Goal: Task Accomplishment & Management: Manage account settings

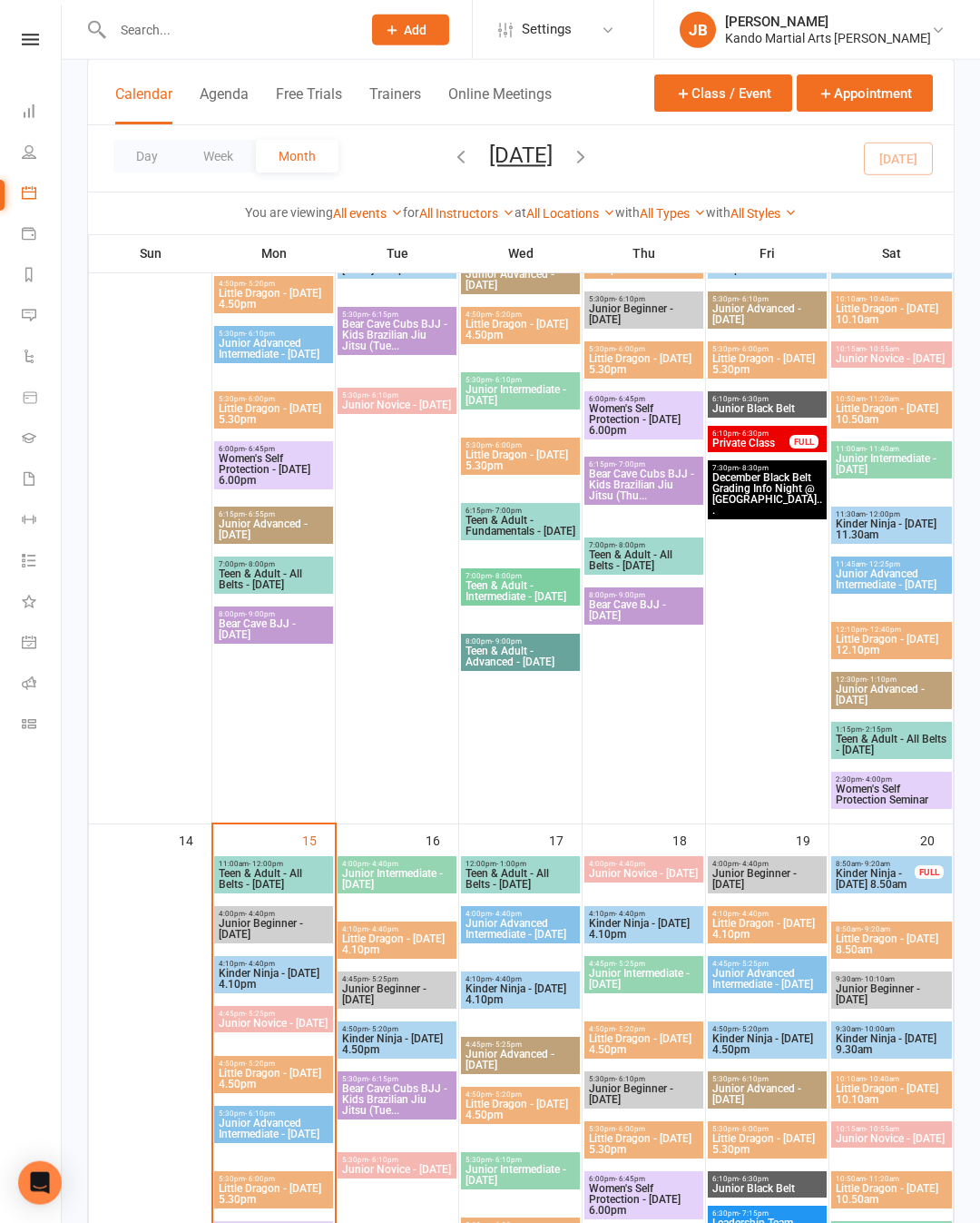
scroll to position [1121, 0]
click at [35, 35] on icon at bounding box center [30, 40] width 17 height 12
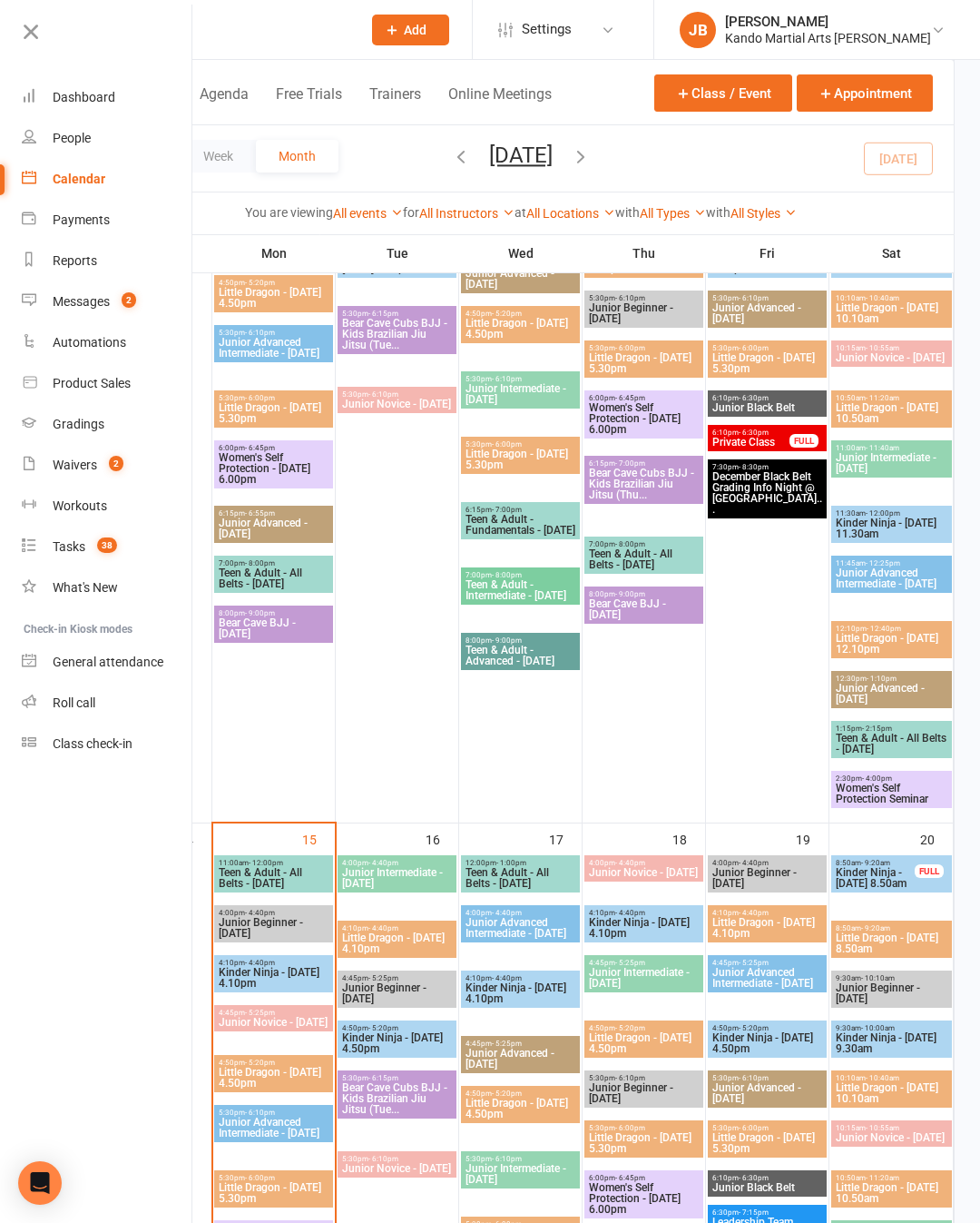
click at [134, 266] on link "Reports" at bounding box center [107, 261] width 172 height 41
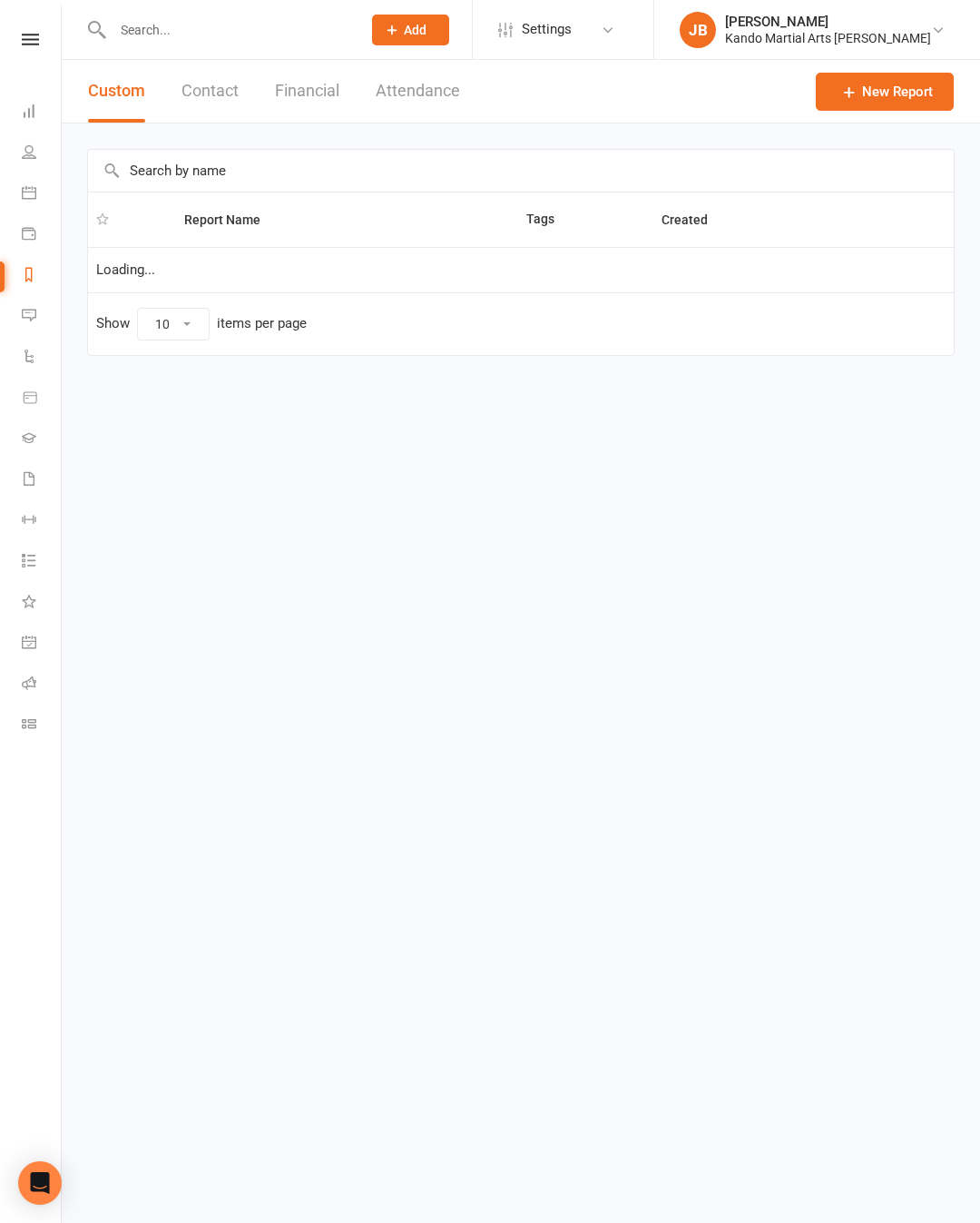
select select "100"
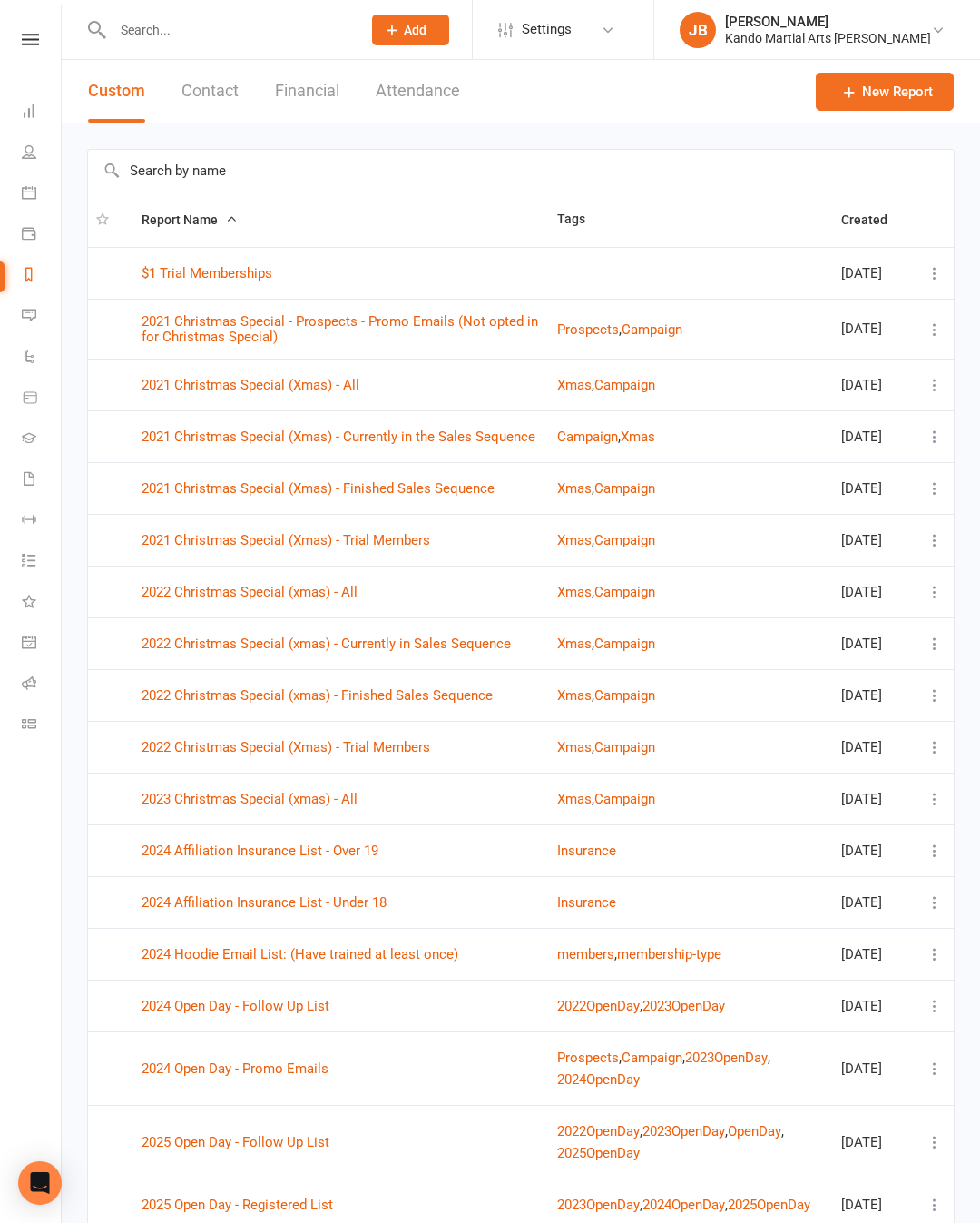
click at [174, 35] on input "text" at bounding box center [227, 30] width 242 height 25
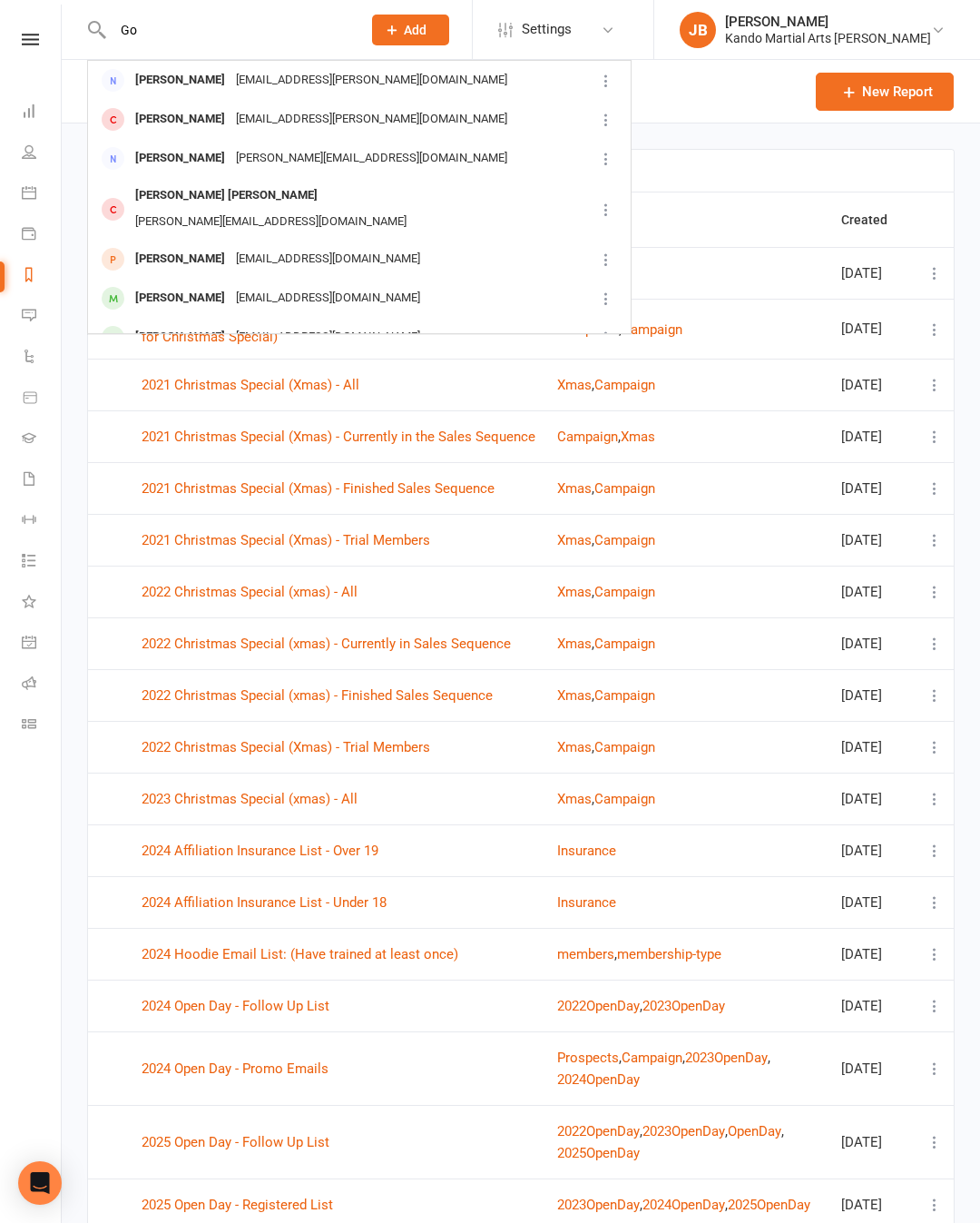
type input "G"
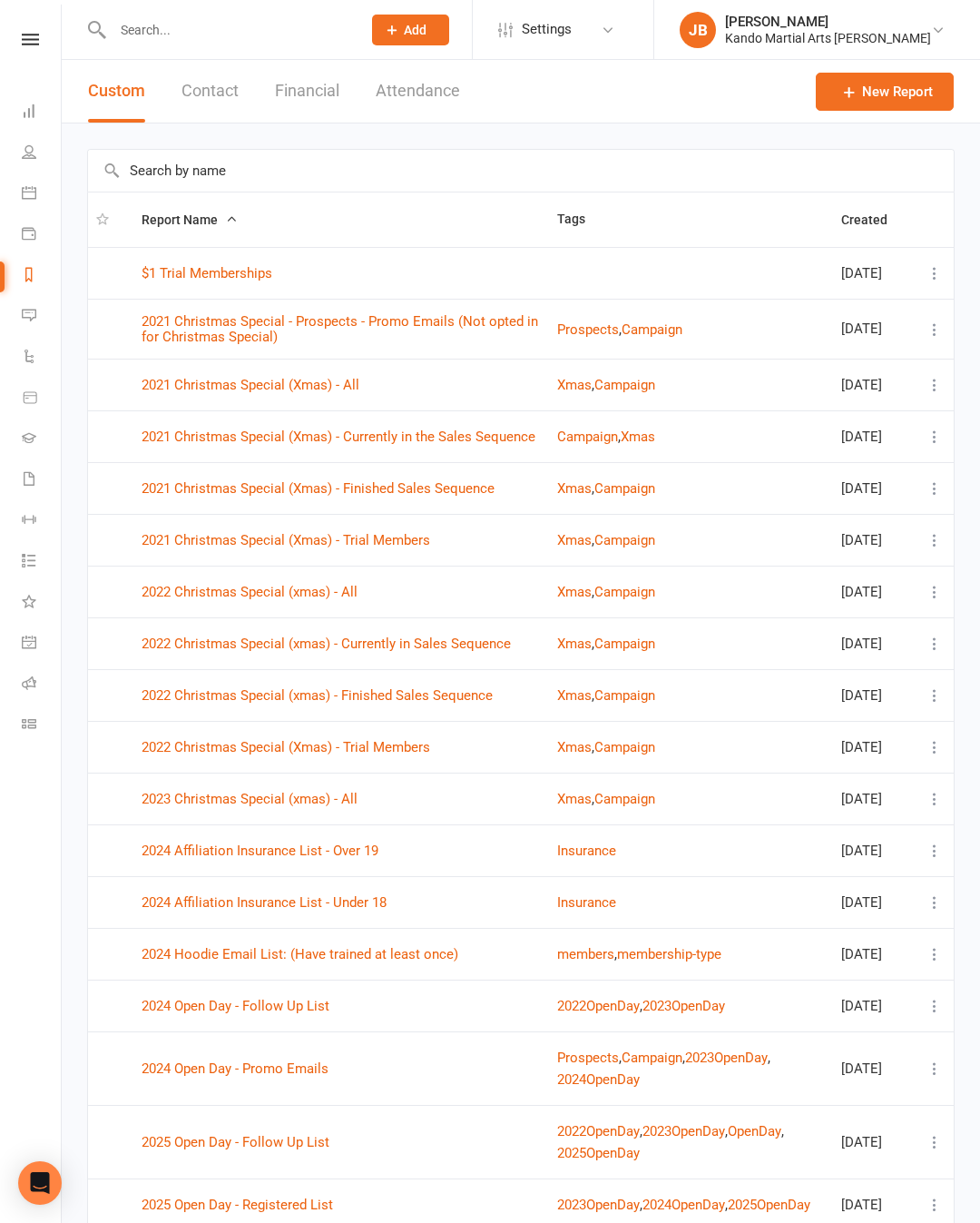
click at [318, 175] on input "text" at bounding box center [521, 170] width 866 height 42
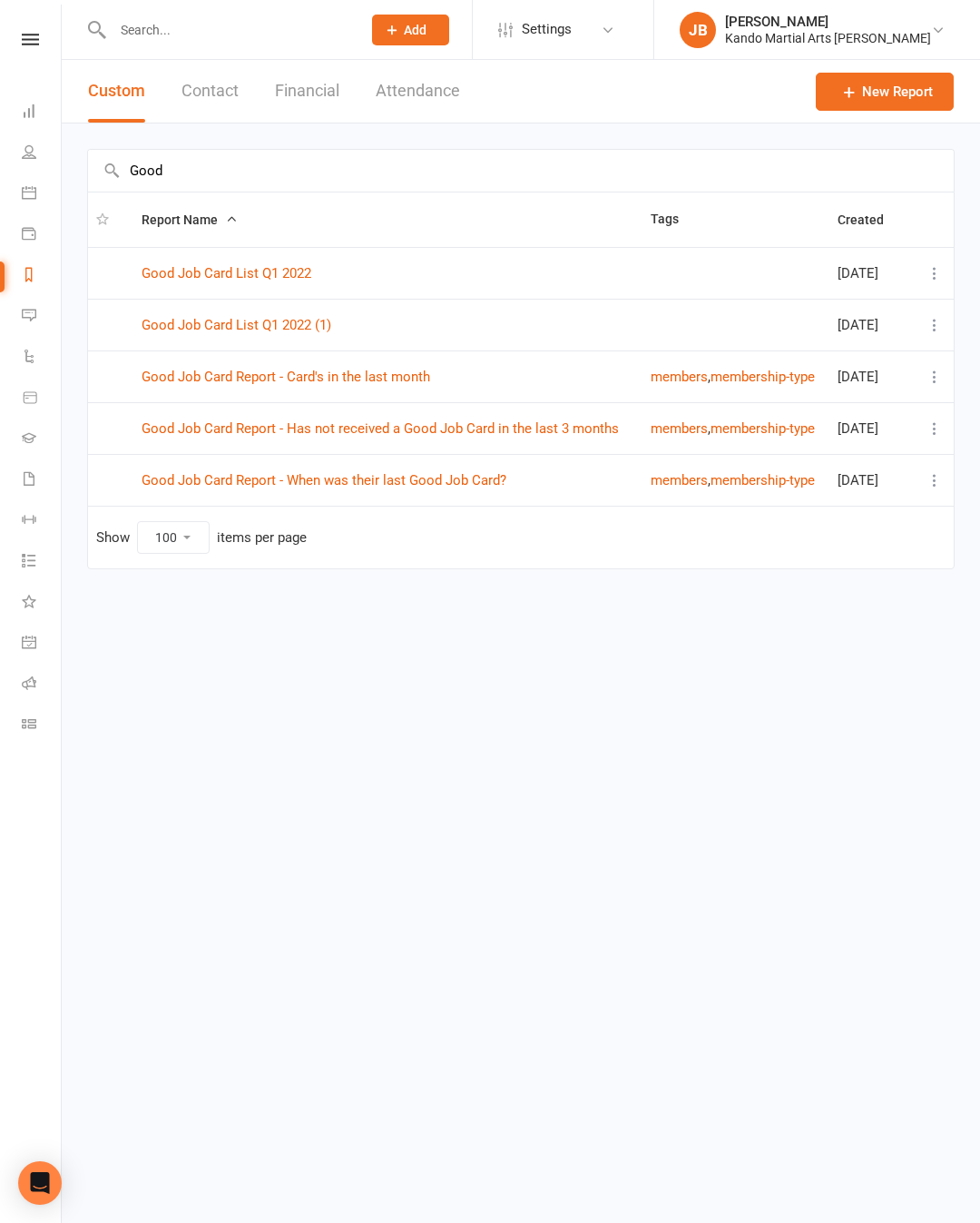
type input "Good"
click at [227, 434] on link "Good Job Card Report - Has not received a Good Job Card in the last 3 months" at bounding box center [380, 428] width 477 height 17
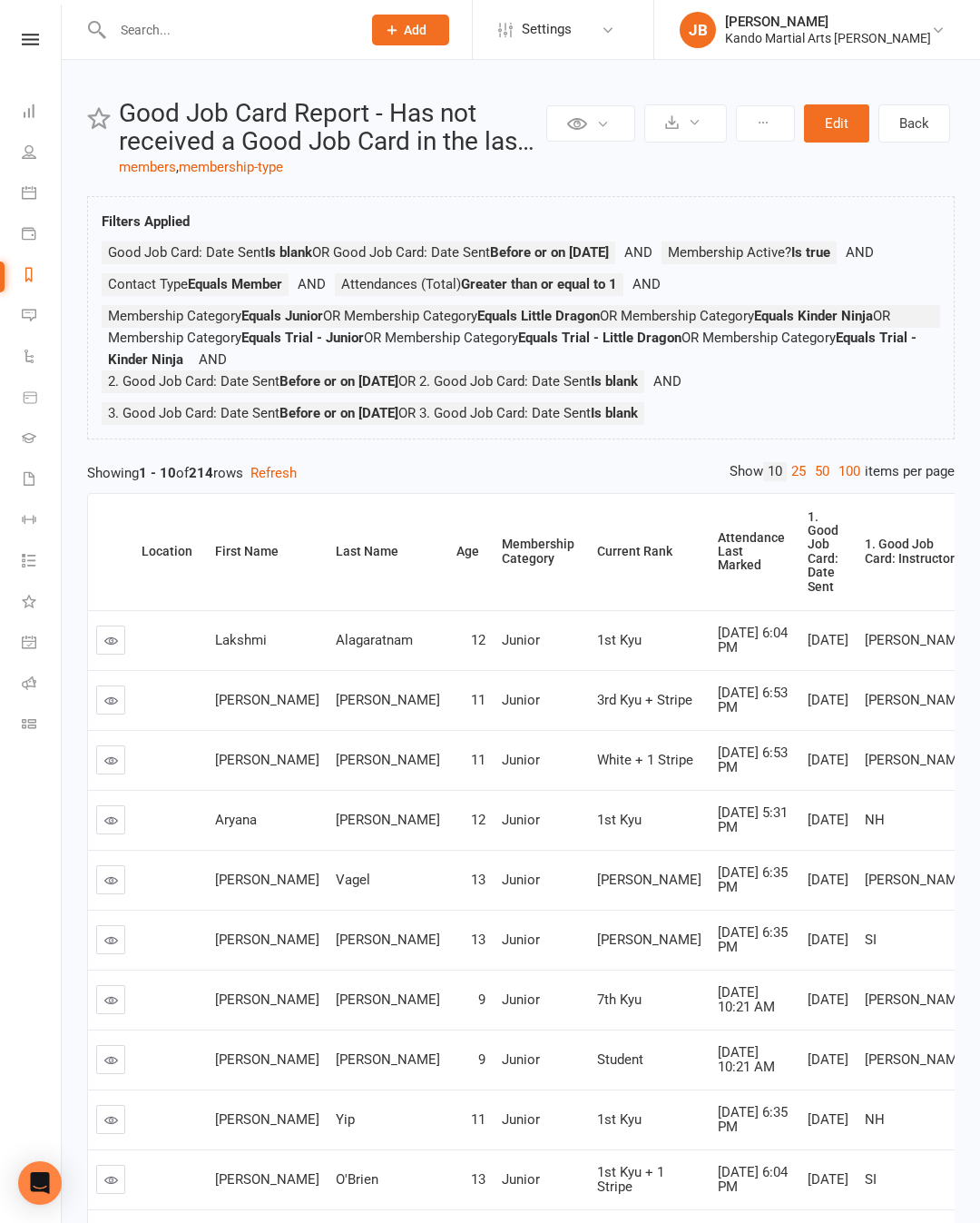
click at [709, 554] on th "Attendance Last Marked" at bounding box center [754, 552] width 90 height 116
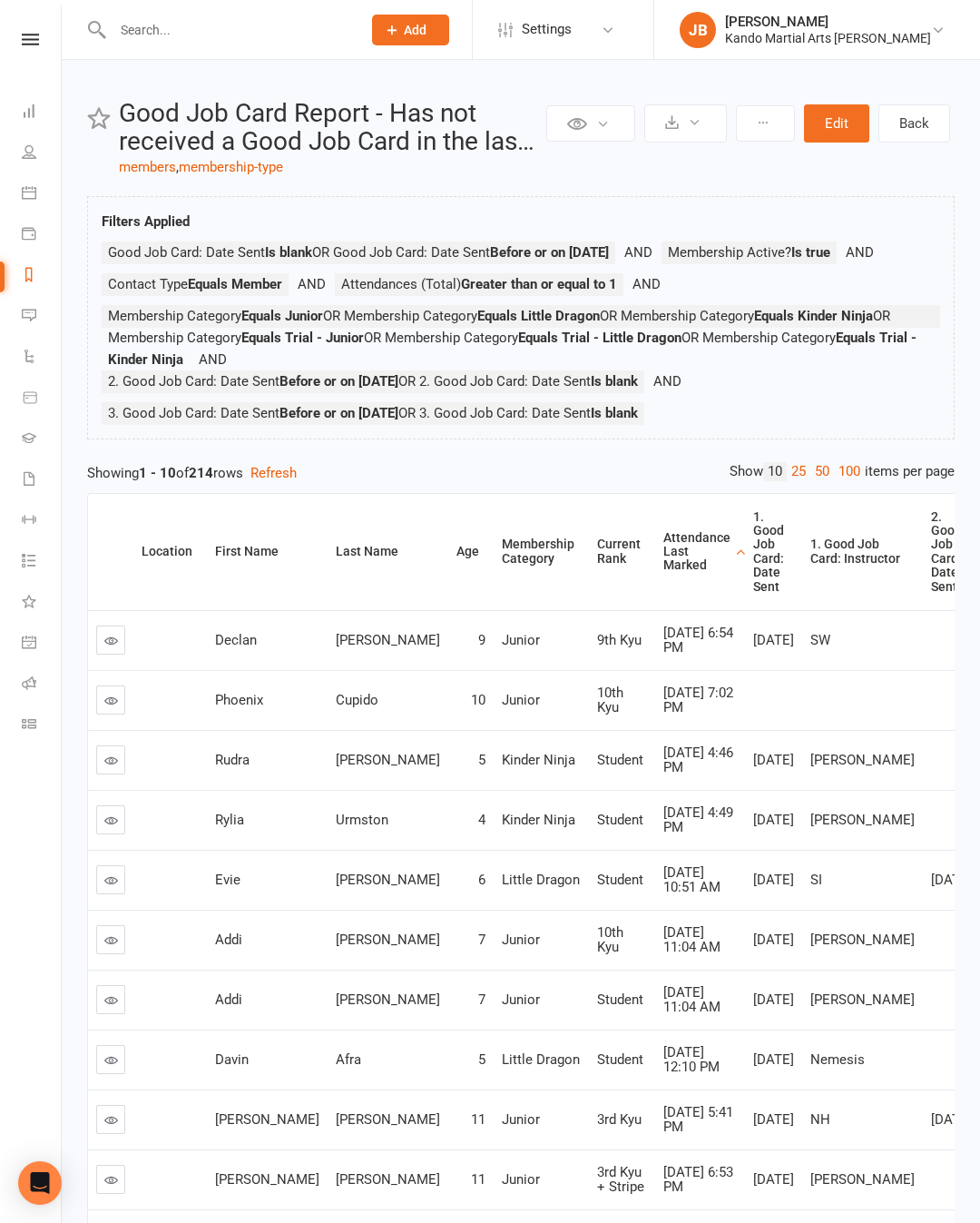
click at [655, 556] on th "Attendance Last Marked" at bounding box center [700, 552] width 90 height 116
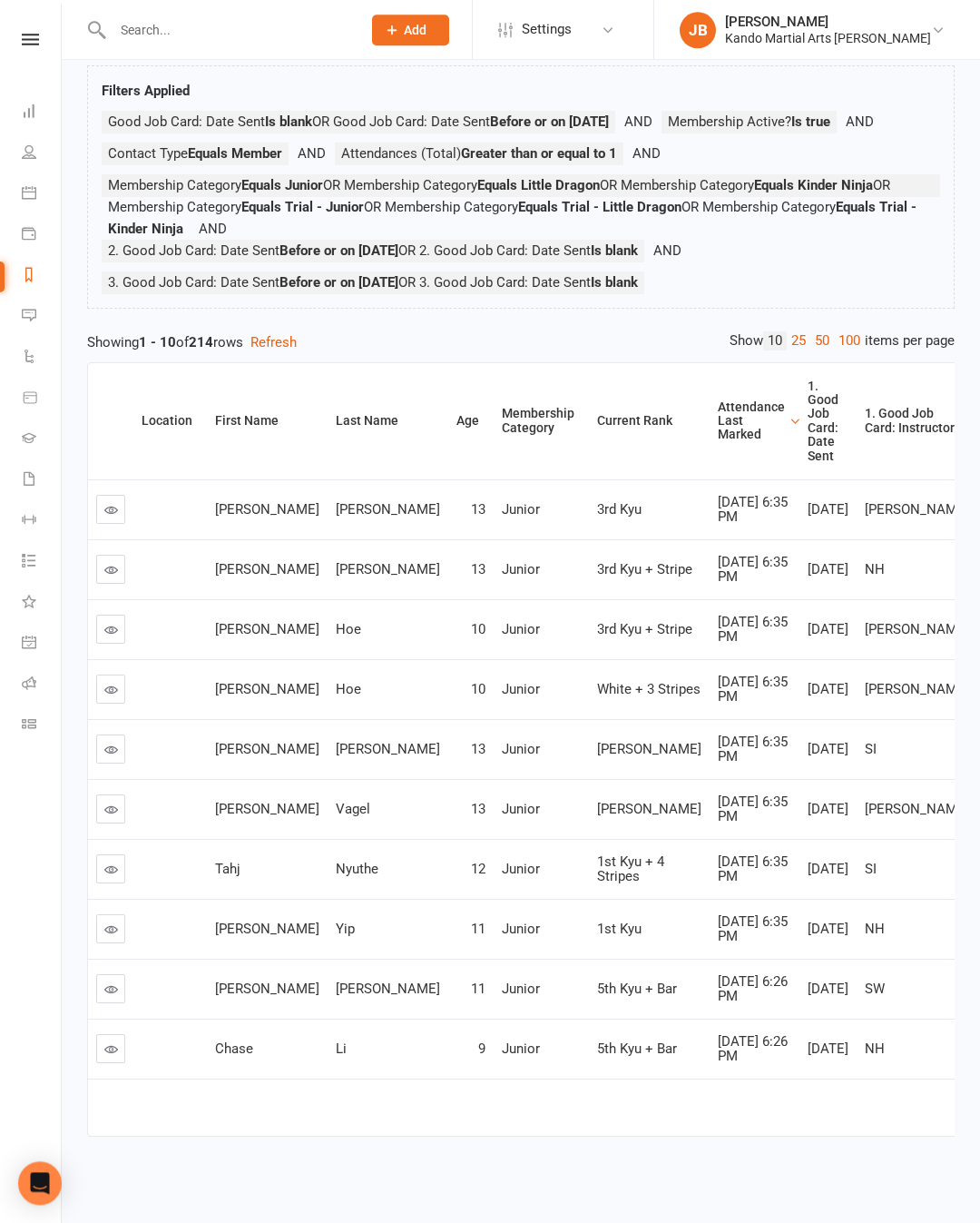
scroll to position [261, 0]
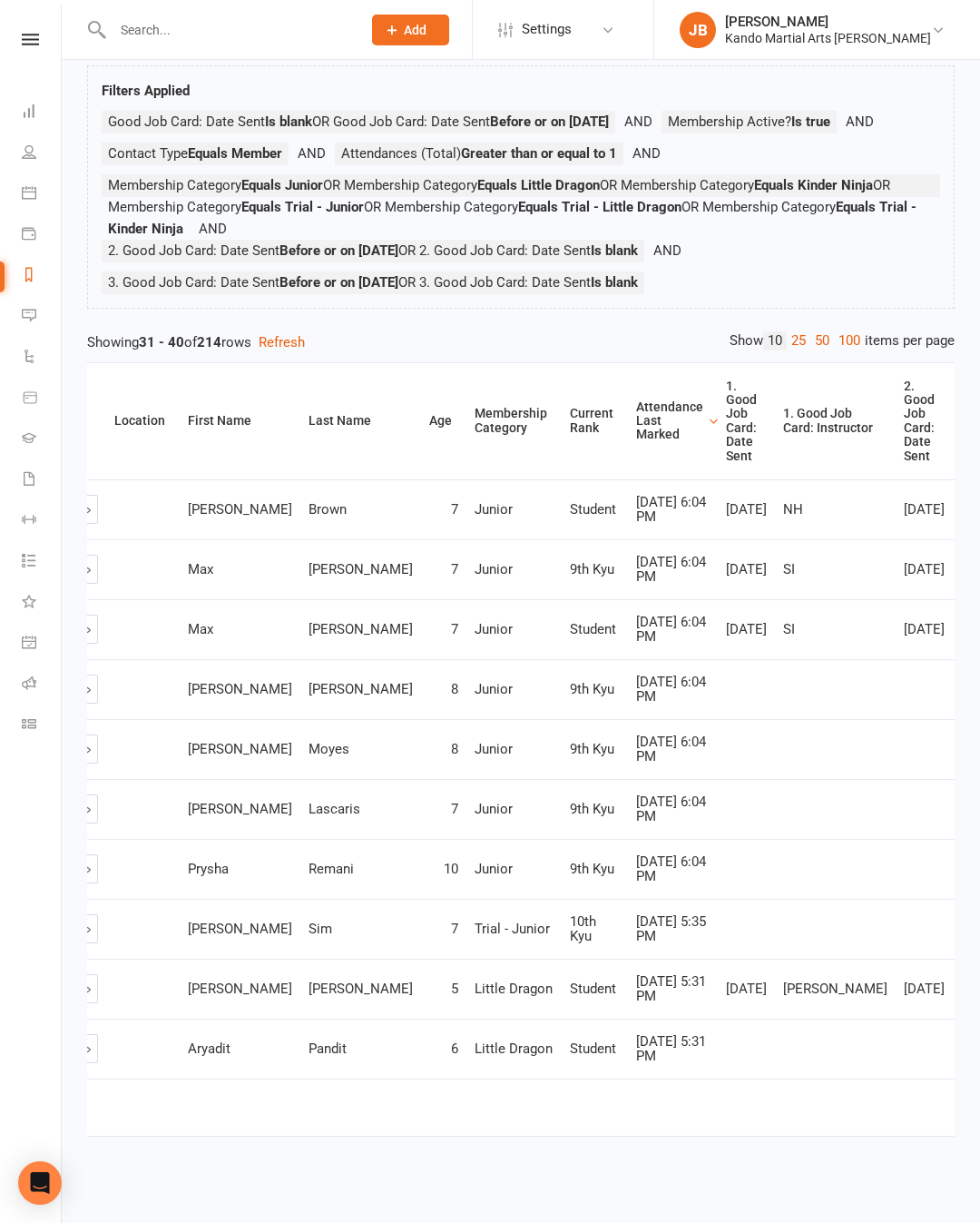
scroll to position [0, 28]
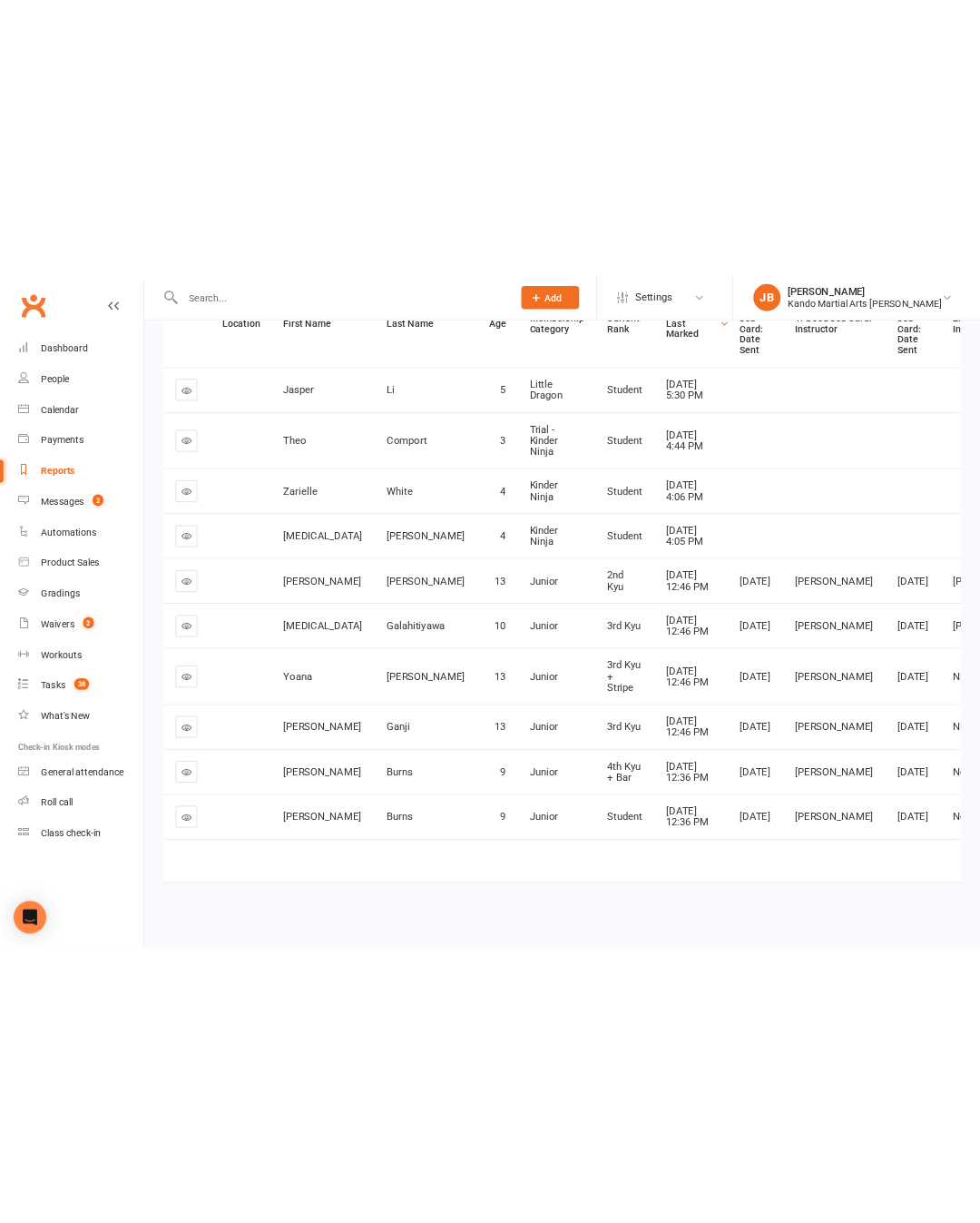
scroll to position [261, 0]
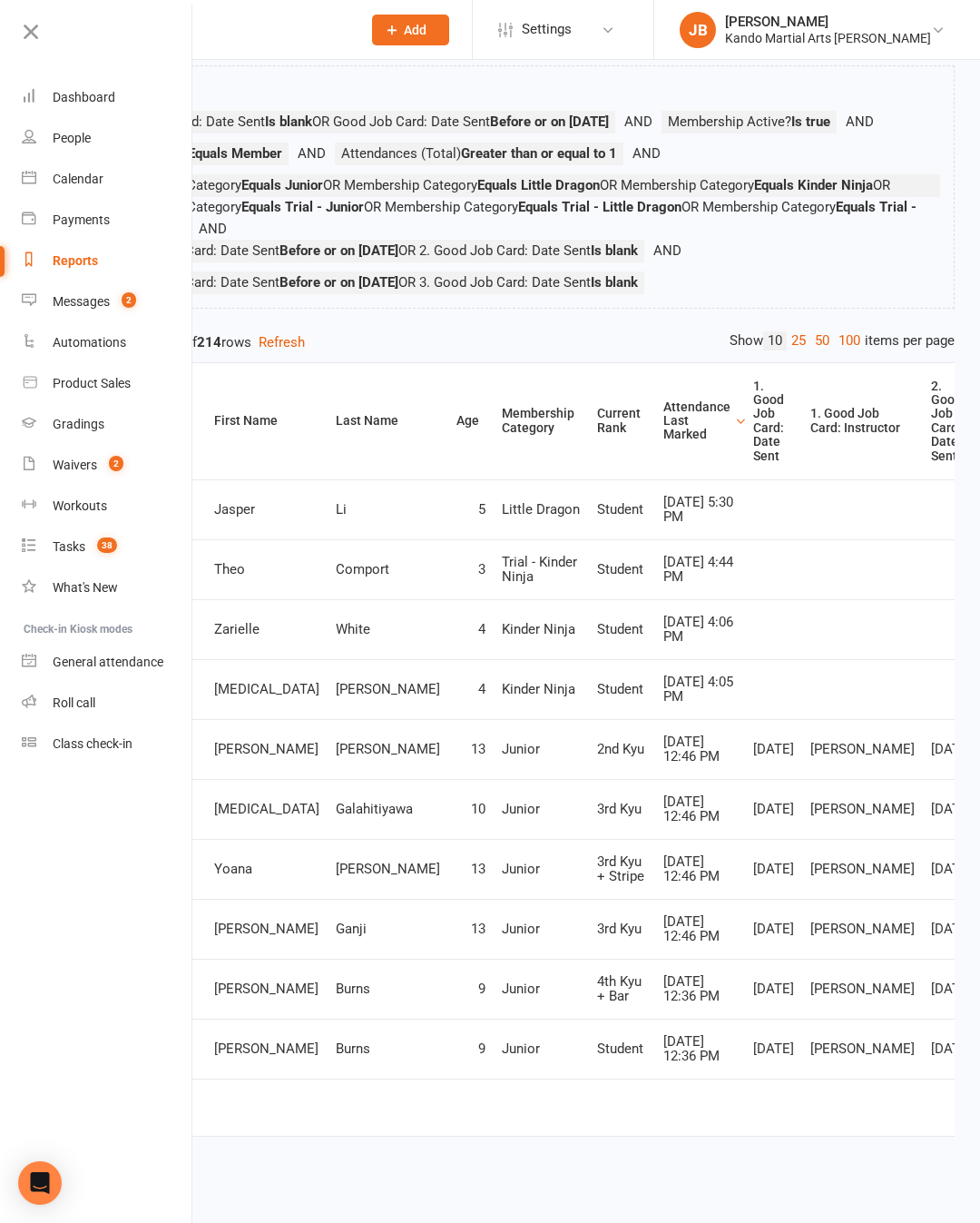
click at [579, 274] on span "OR 3. Good Job Card: Date Sent Is blank" at bounding box center [518, 281] width 240 height 17
click at [589, 331] on div "Showing 41 - 50 of 214 rows Refresh" at bounding box center [521, 342] width 867 height 21
click at [35, 27] on icon at bounding box center [31, 32] width 25 height 25
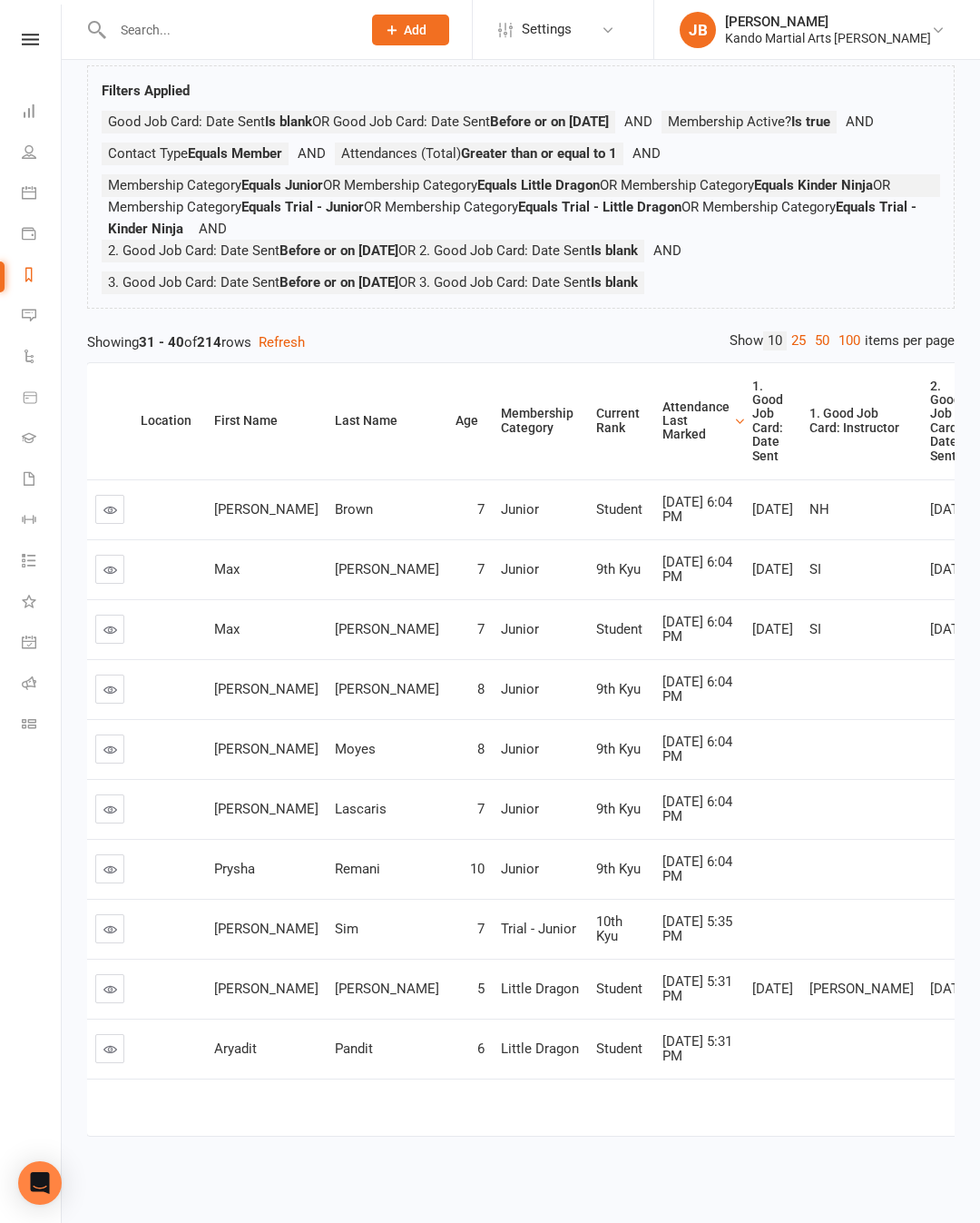
click at [123, 1063] on link at bounding box center [110, 1048] width 29 height 29
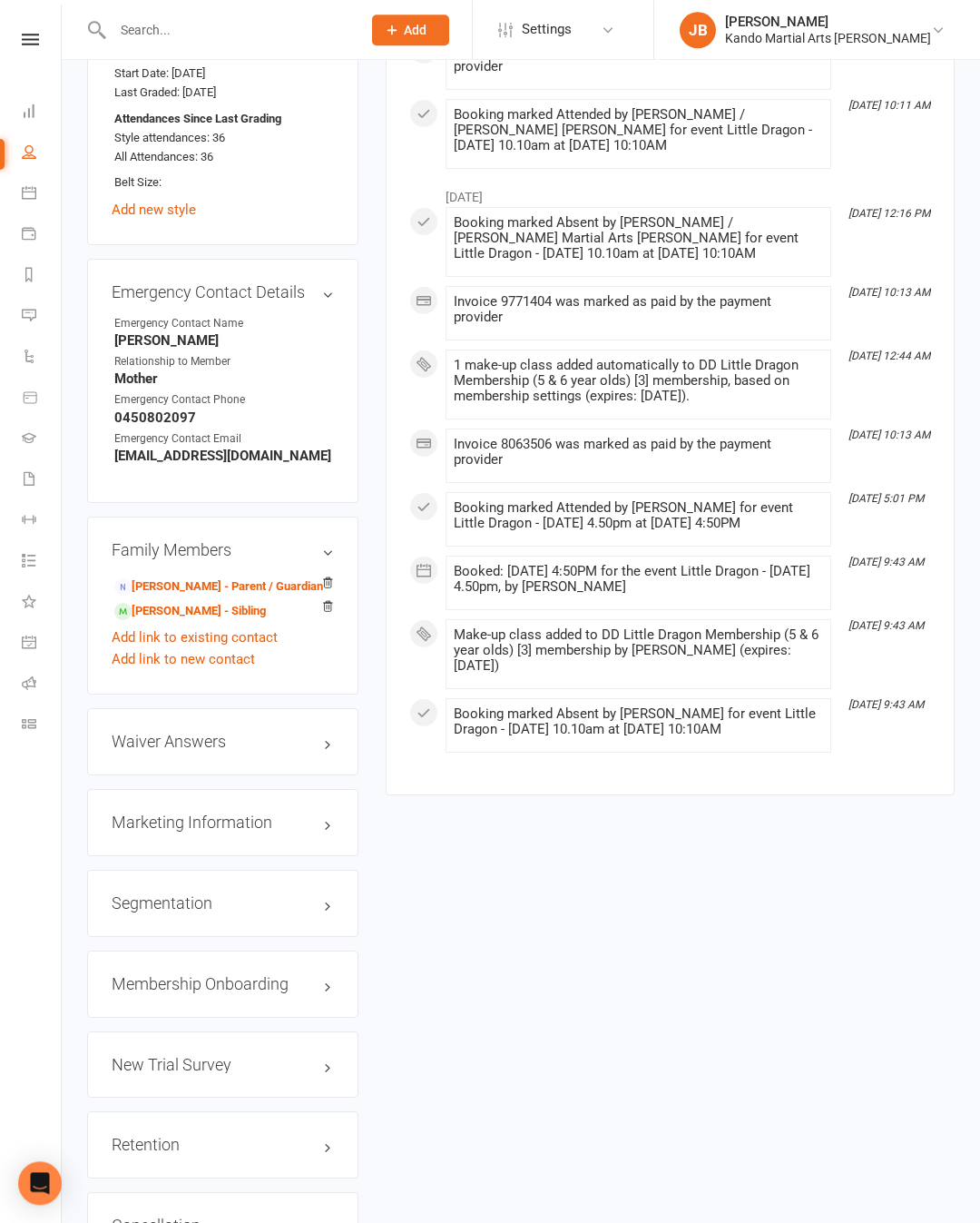
scroll to position [1503, 0]
click at [313, 1109] on div "Retention edit" at bounding box center [223, 1142] width 272 height 67
click at [0, 0] on link "edit" at bounding box center [0, 0] width 0 height 0
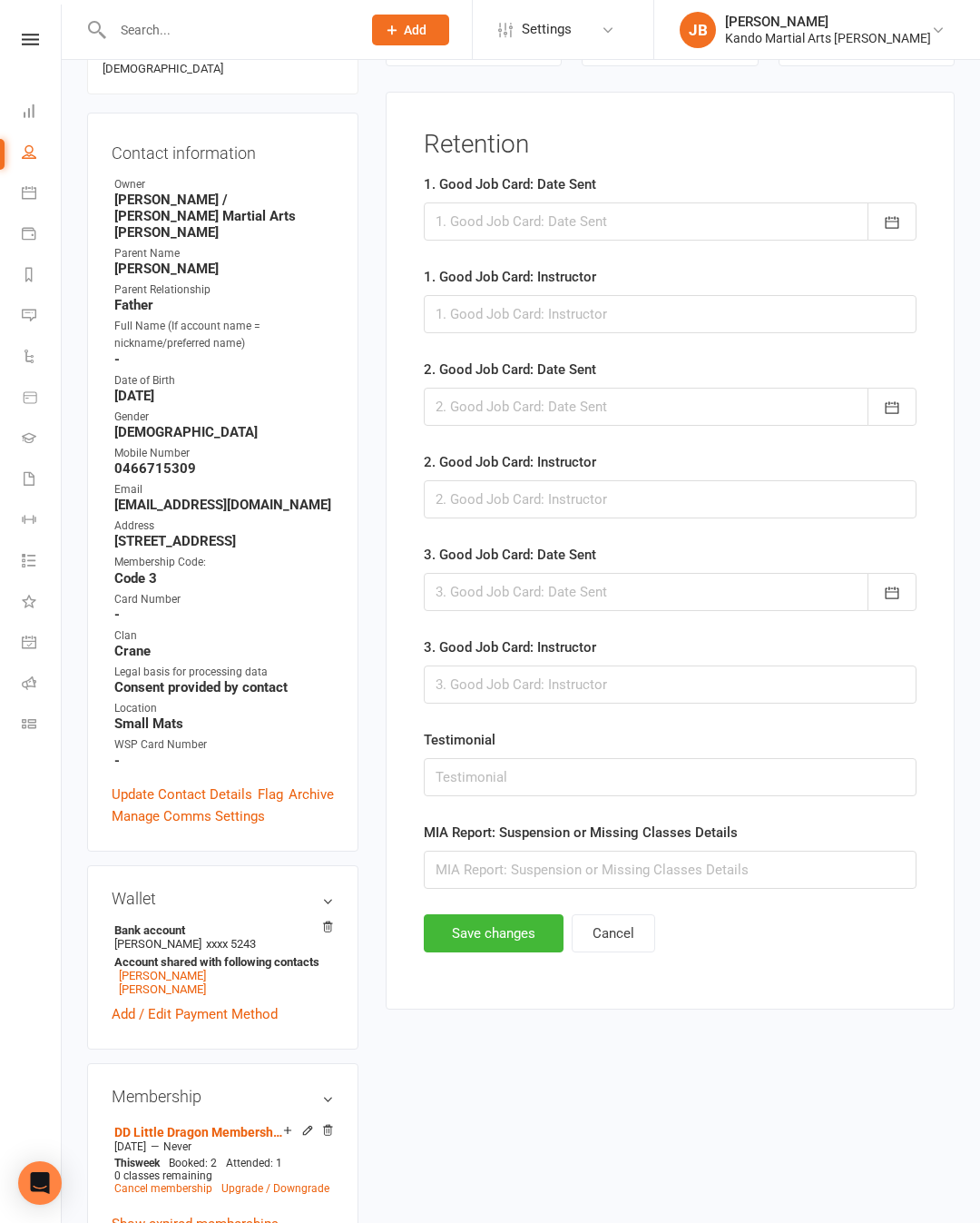
scroll to position [176, 0]
click at [707, 216] on div at bounding box center [670, 222] width 493 height 38
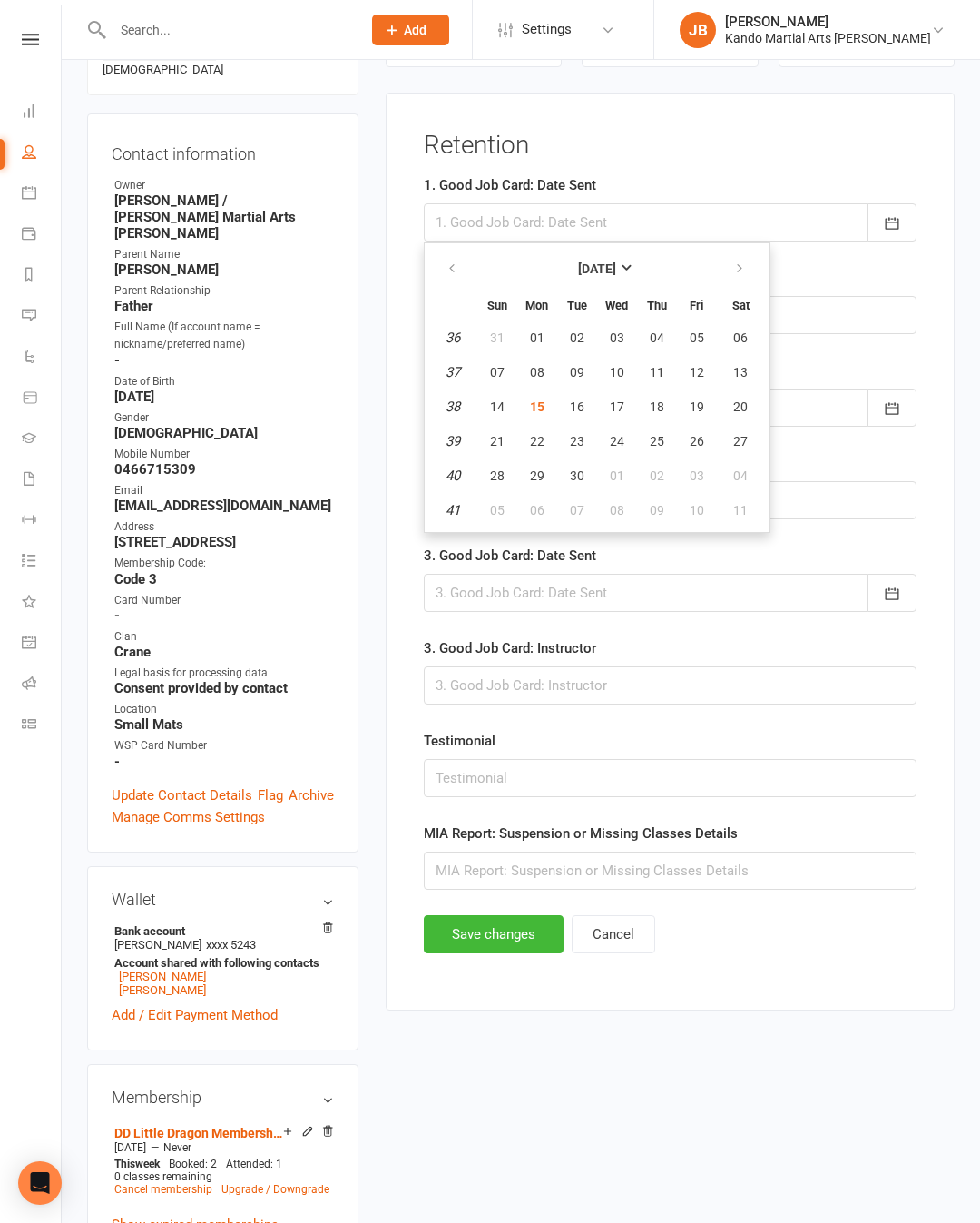
click at [549, 414] on button "15" at bounding box center [537, 407] width 38 height 33
type input "[DATE]"
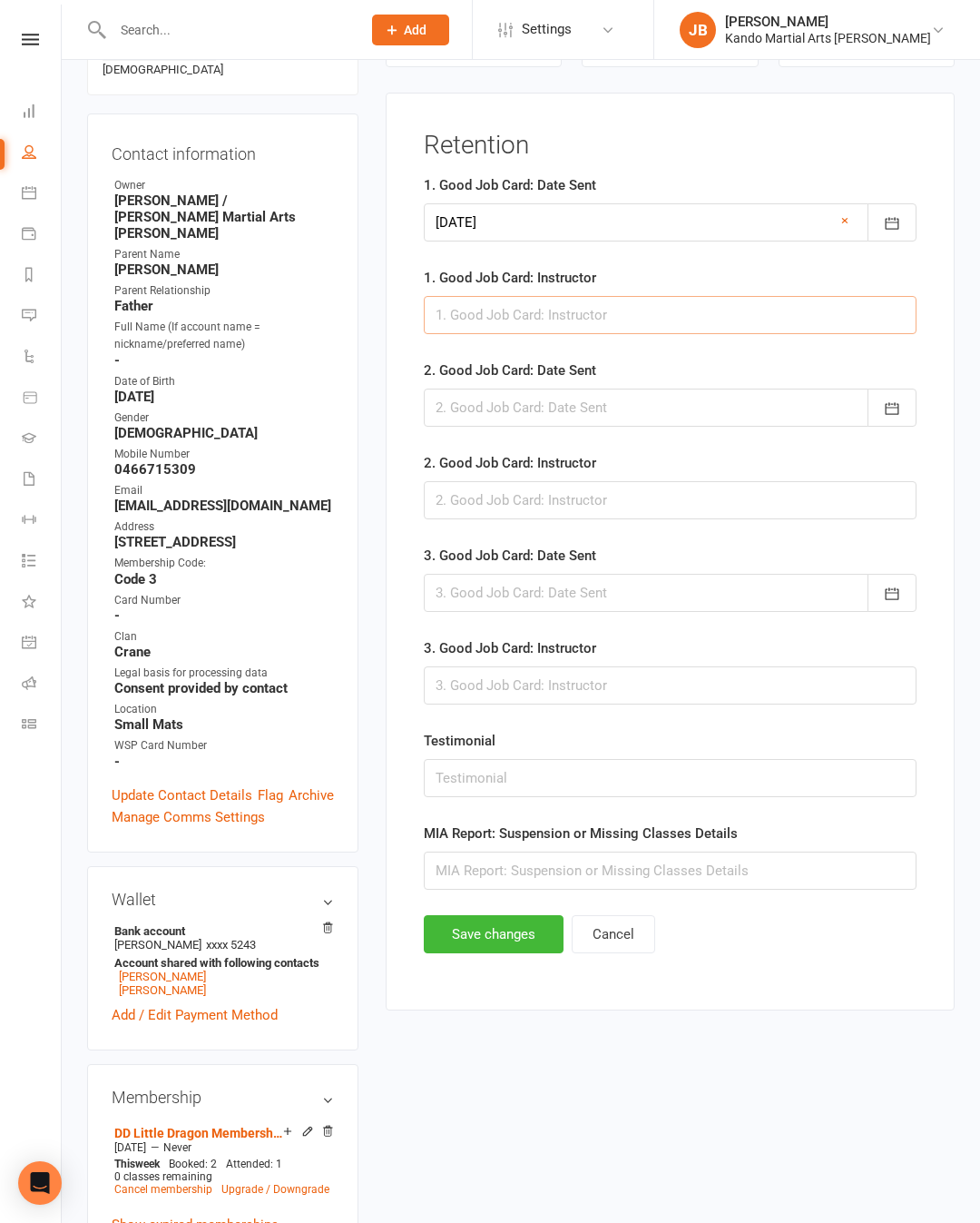
click at [628, 323] on input "text" at bounding box center [670, 314] width 493 height 38
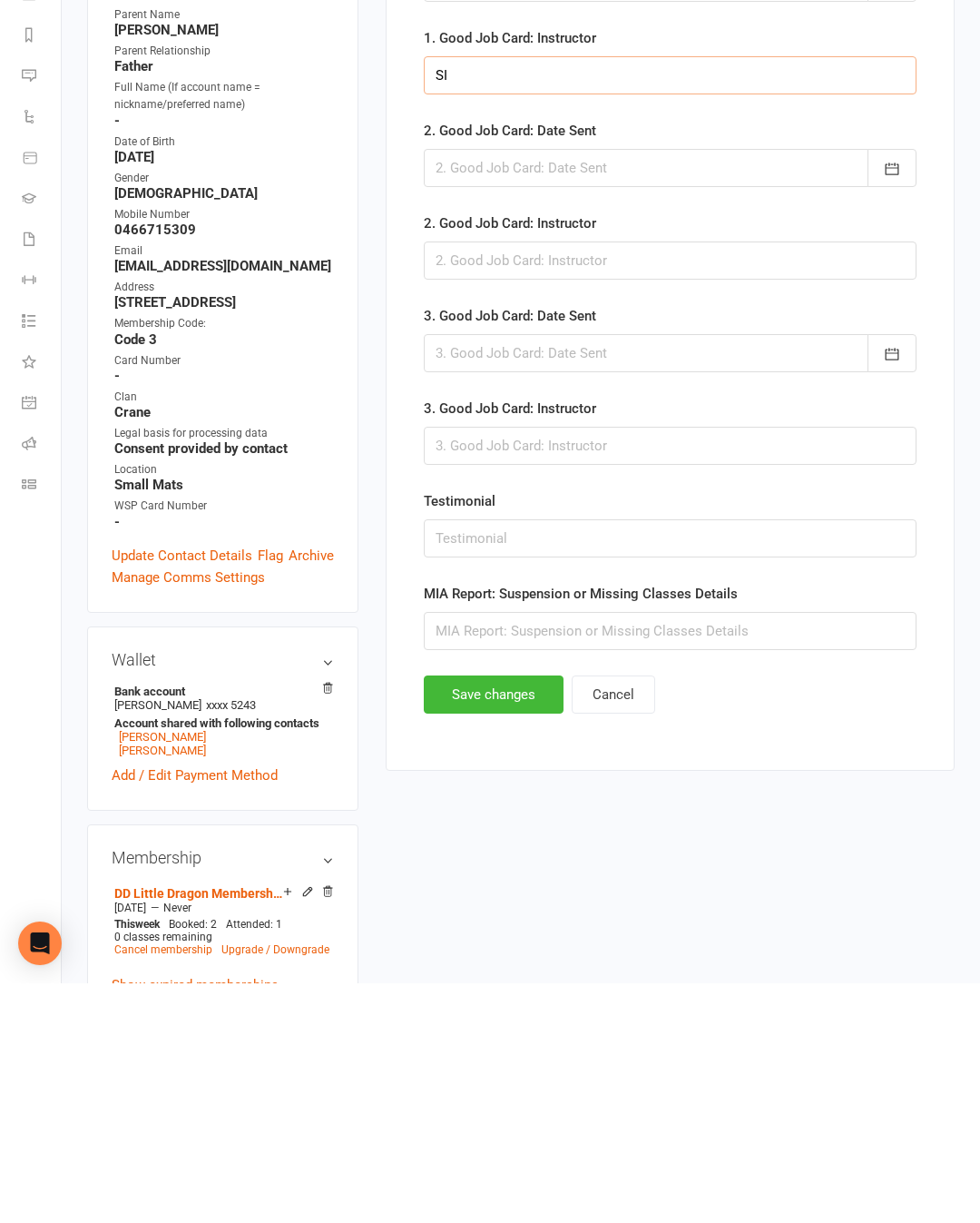
type input "SI"
click at [488, 915] on button "Save changes" at bounding box center [494, 934] width 140 height 38
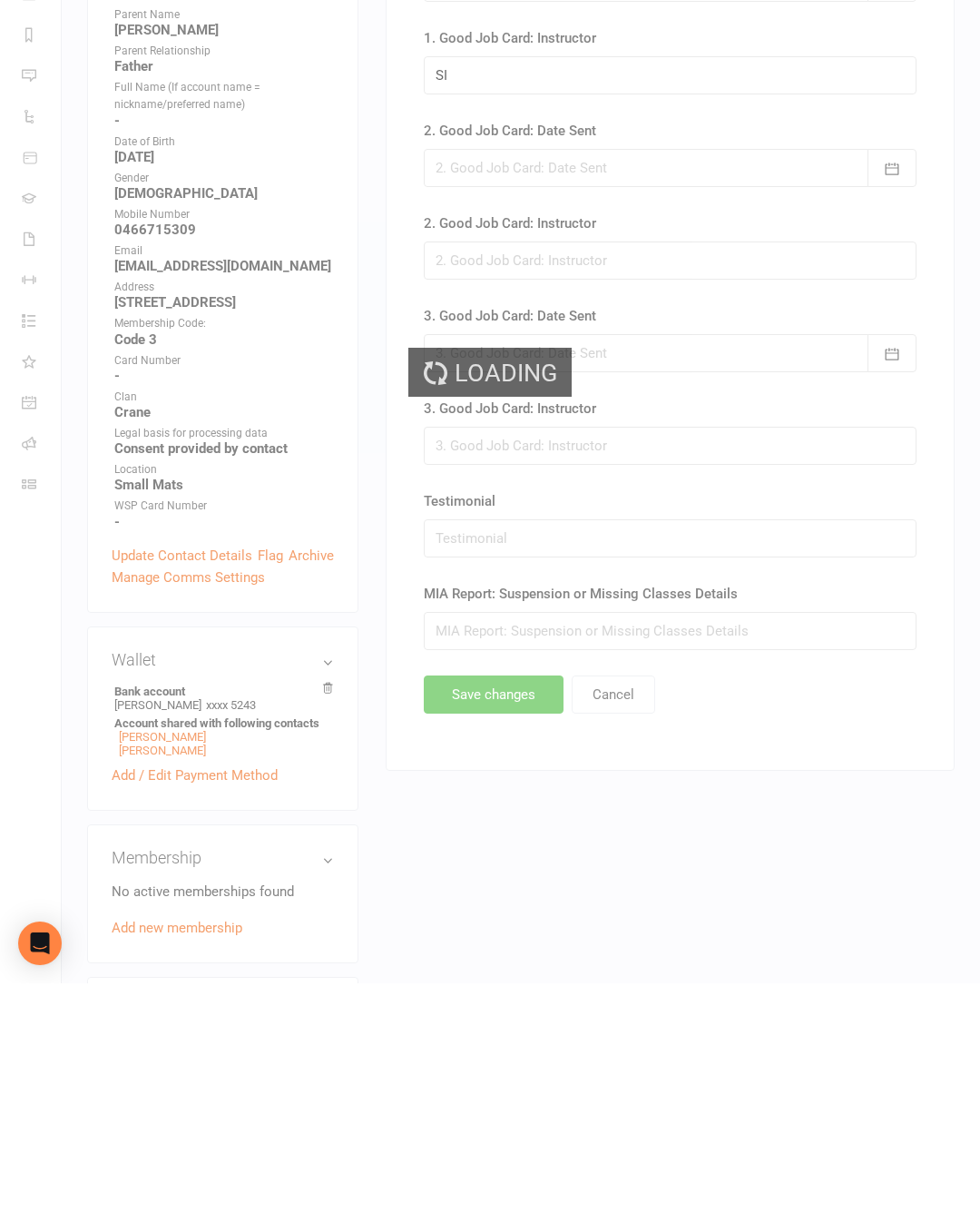
scroll to position [414, 0]
